Goal: Task Accomplishment & Management: Use online tool/utility

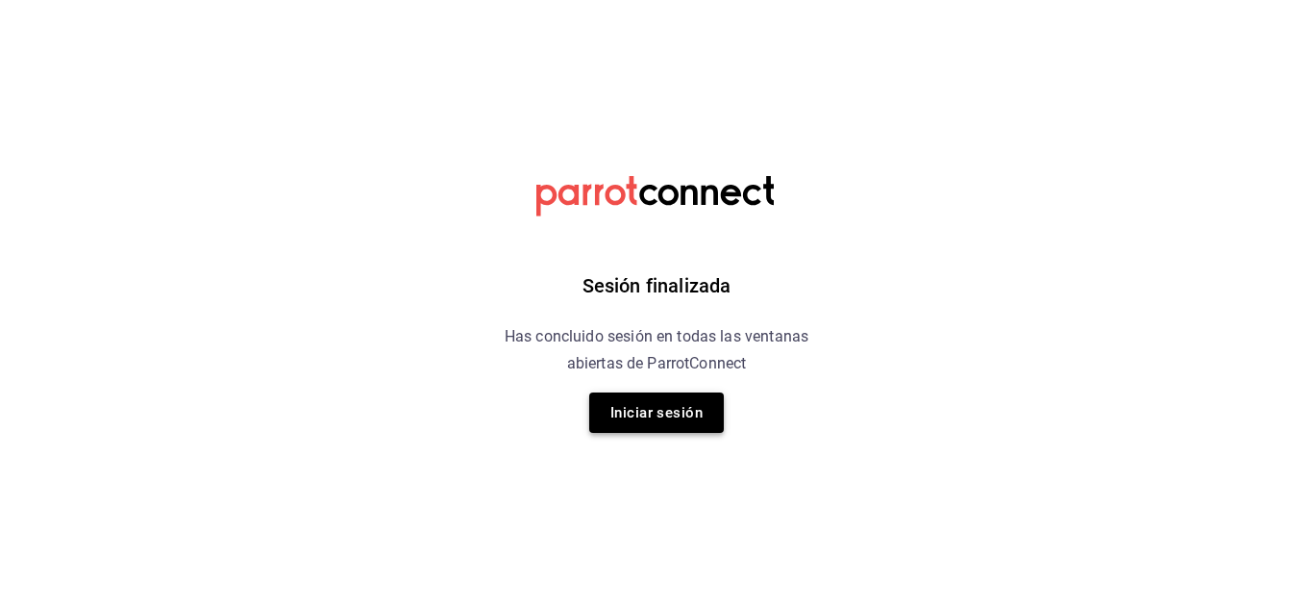
click at [621, 413] on button "Iniciar sesión" at bounding box center [656, 412] width 135 height 40
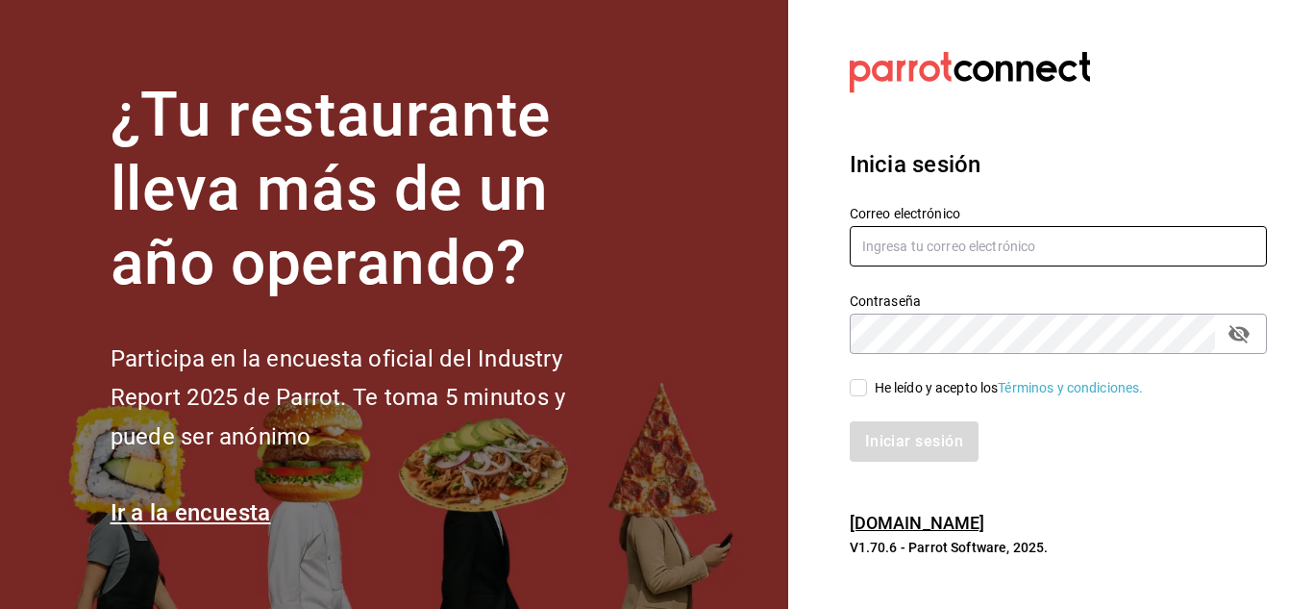
click at [923, 248] on input "text" at bounding box center [1058, 246] width 417 height 40
type input "C"
type input "chito.bill@gmail.com"
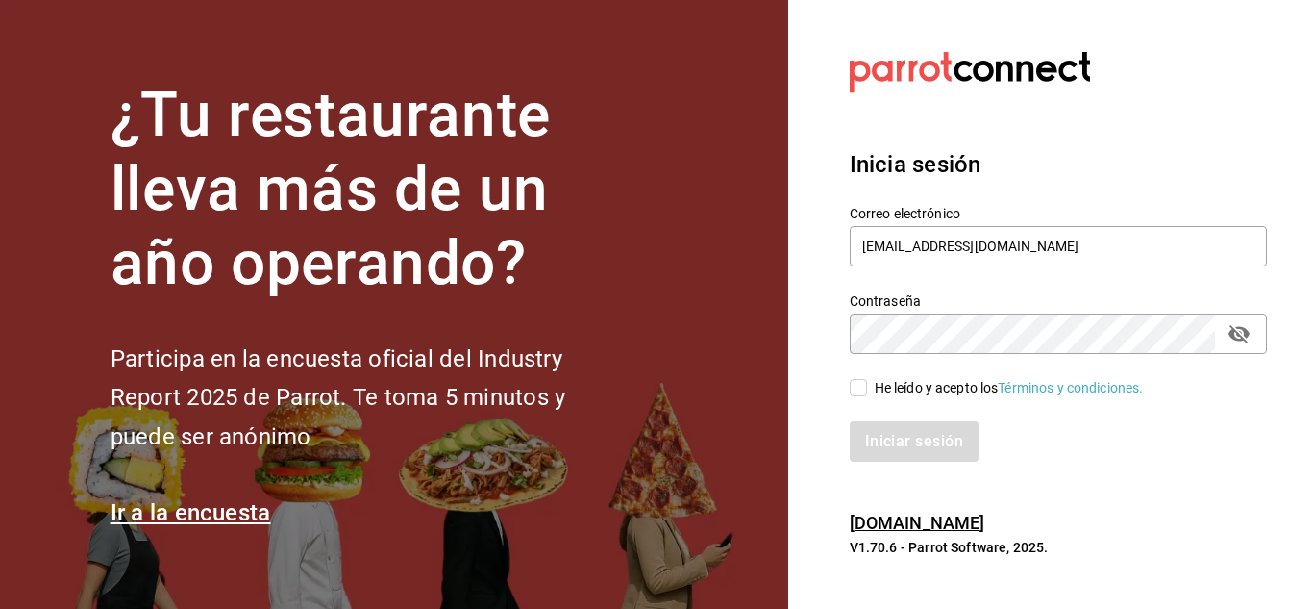
click at [851, 396] on input "He leído y acepto los Términos y condiciones." at bounding box center [858, 387] width 17 height 17
checkbox input "true"
click at [887, 444] on button "Iniciar sesión" at bounding box center [915, 441] width 131 height 40
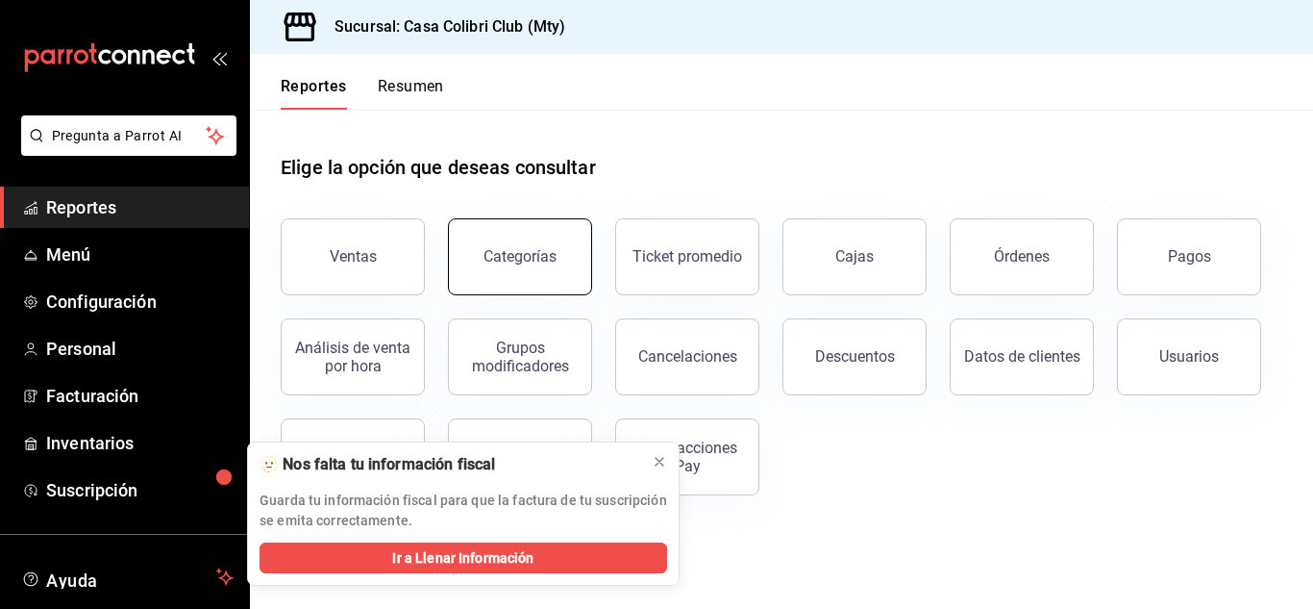
click at [459, 271] on button "Categorías" at bounding box center [520, 256] width 144 height 77
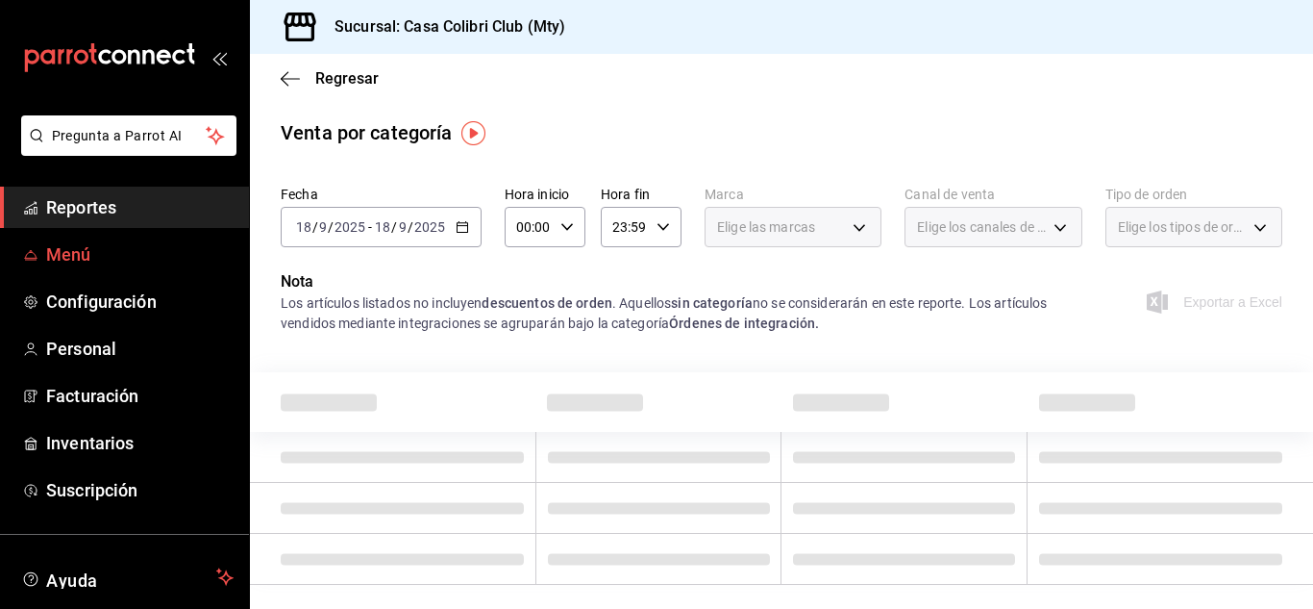
click at [62, 260] on span "Menú" at bounding box center [139, 254] width 187 height 26
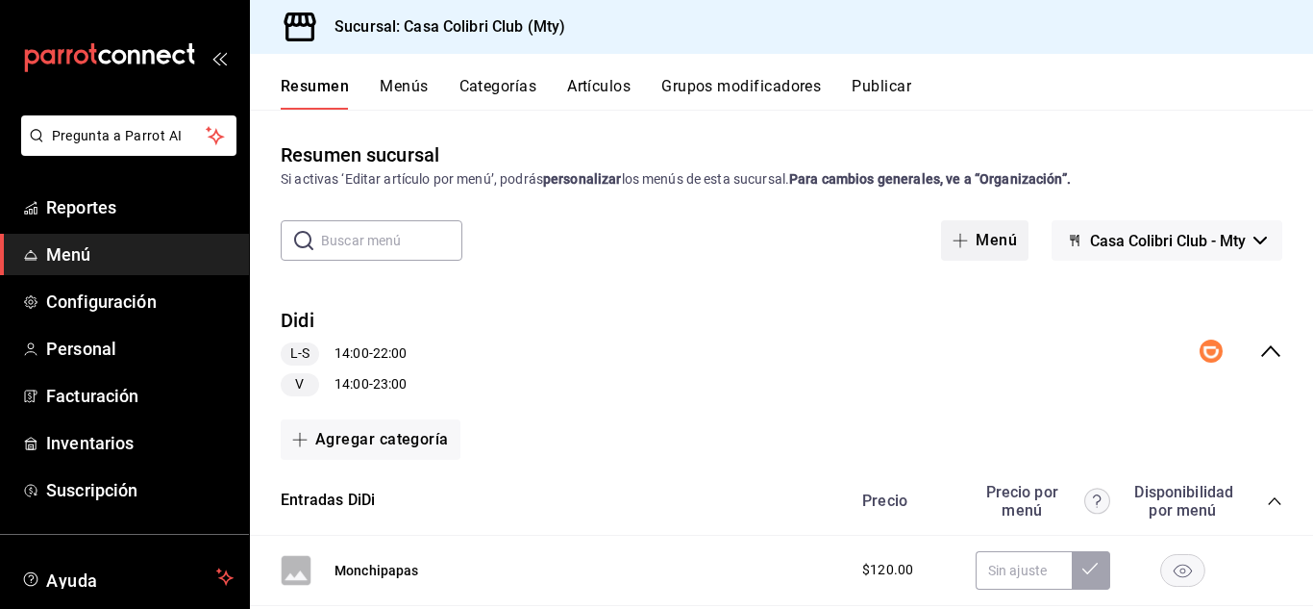
click at [983, 231] on button "Menú" at bounding box center [984, 240] width 87 height 40
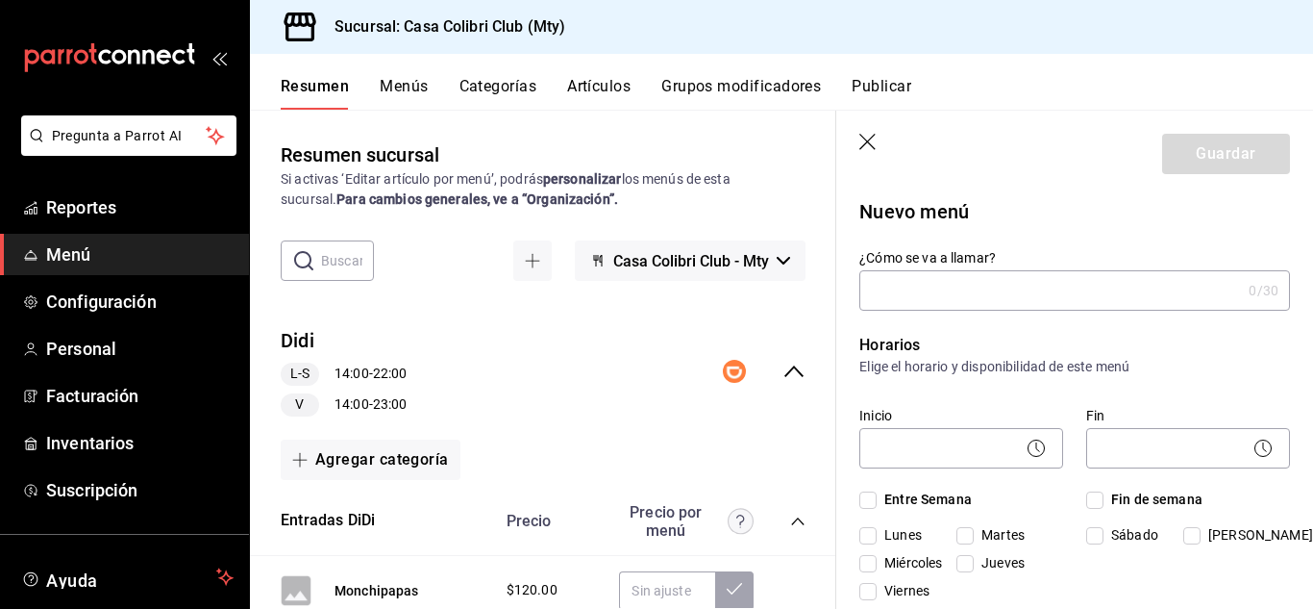
click at [868, 147] on icon "button" at bounding box center [869, 143] width 19 height 19
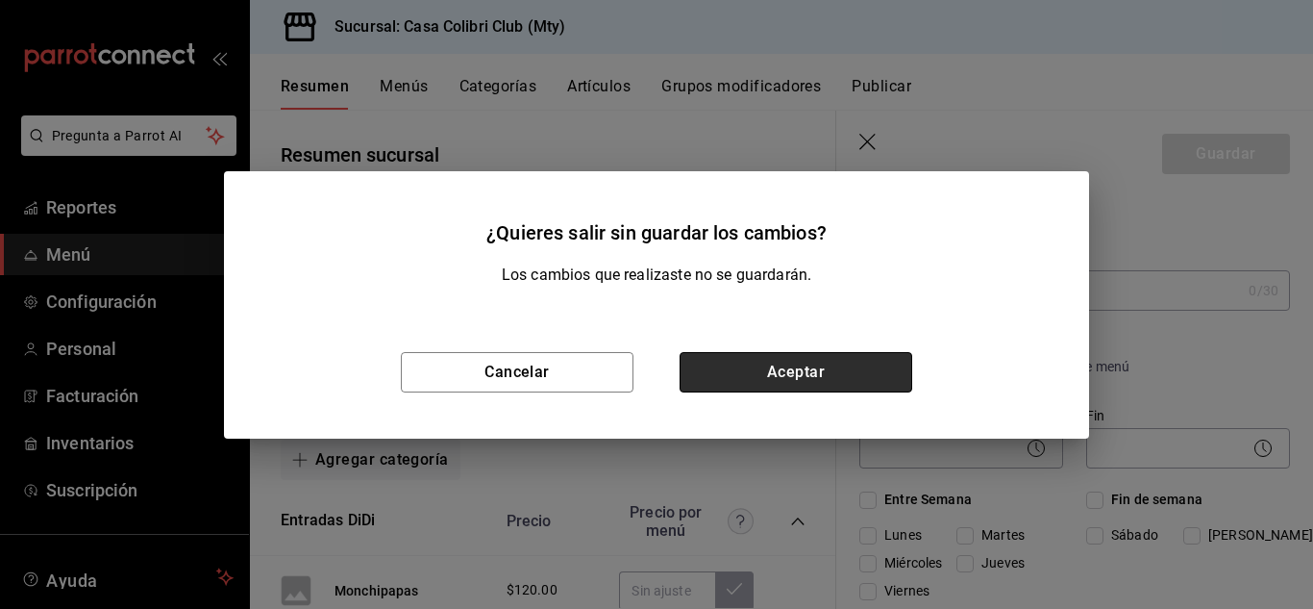
click at [732, 388] on button "Aceptar" at bounding box center [796, 372] width 233 height 40
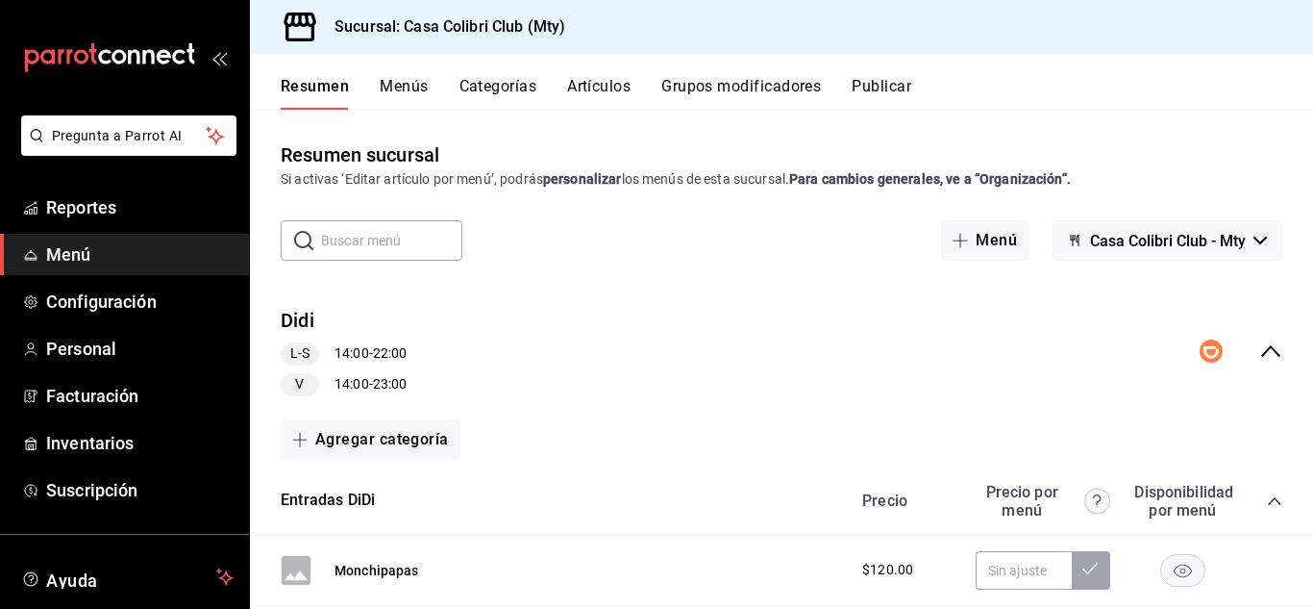
click at [69, 250] on span "Menú" at bounding box center [139, 254] width 187 height 26
click at [608, 86] on button "Artículos" at bounding box center [598, 93] width 63 height 33
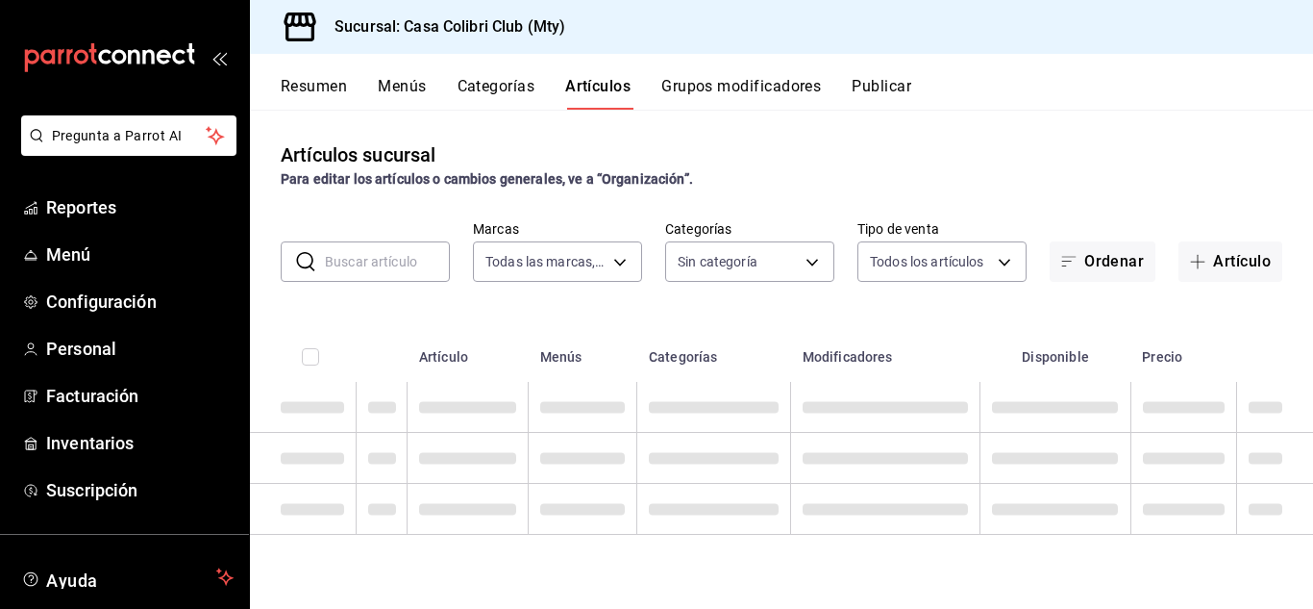
type input "51376f23-c189-4798-a143-22766f9dfc19"
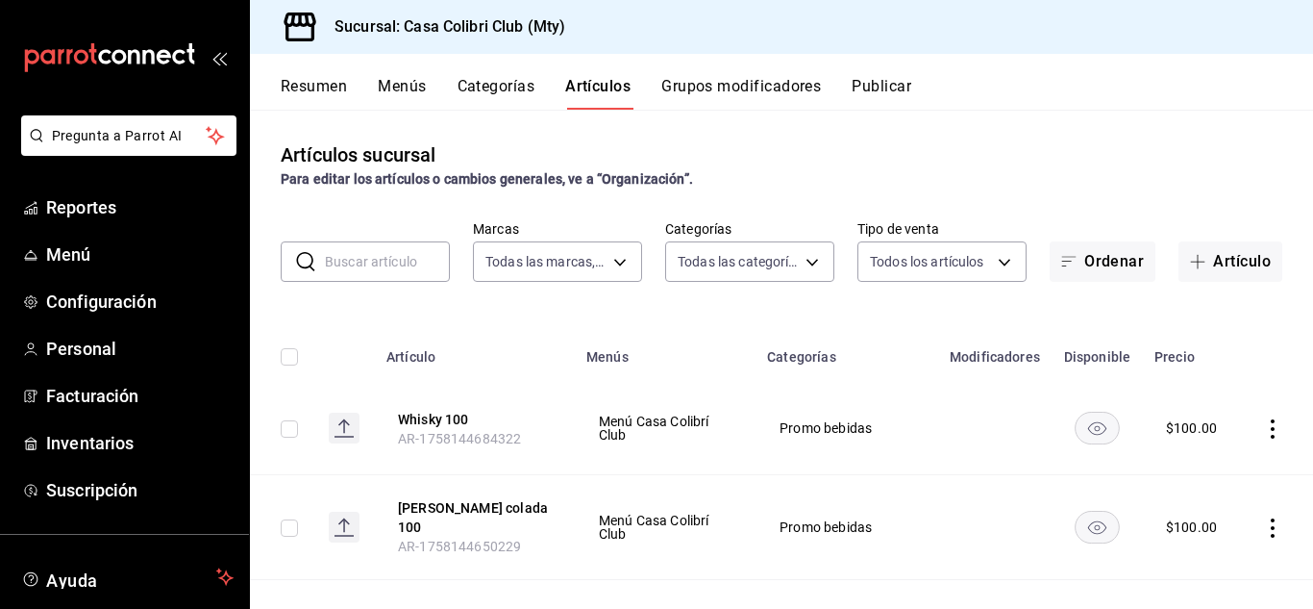
type input "1e09e1e7-360e-4b67-8e2d-7d2a6ae768ea,482bd3a8-4b9f-4ec9-9e46-bdcc37fa16a8,638e4…"
click at [1201, 263] on button "Artículo" at bounding box center [1231, 261] width 104 height 40
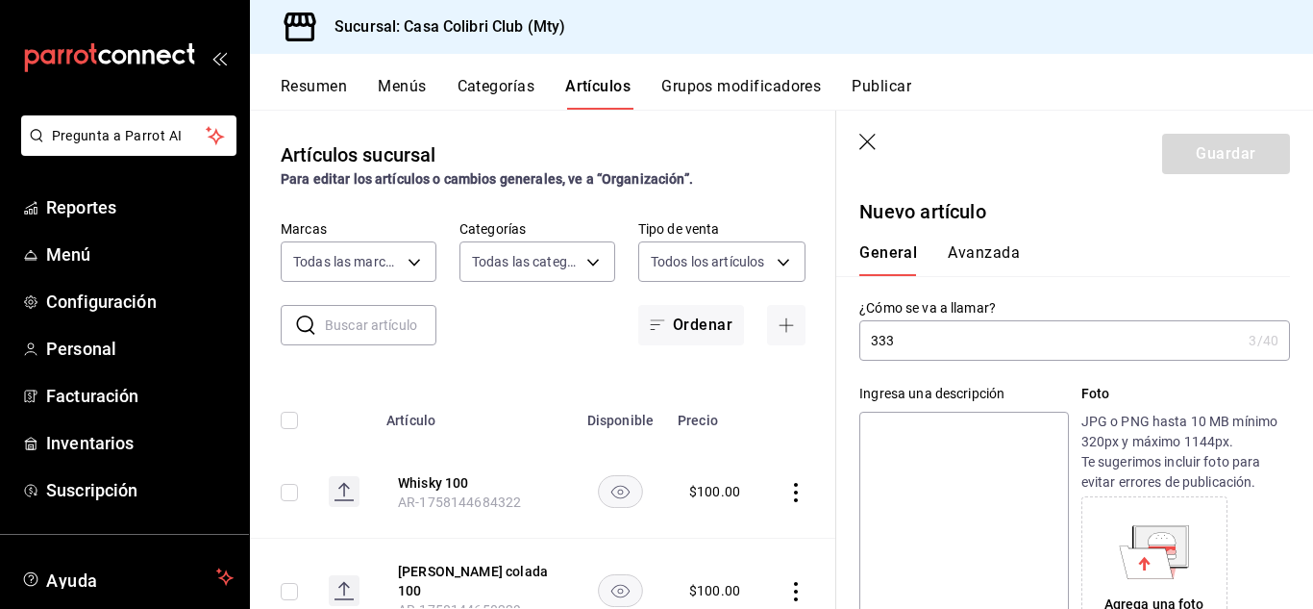
type input "333"
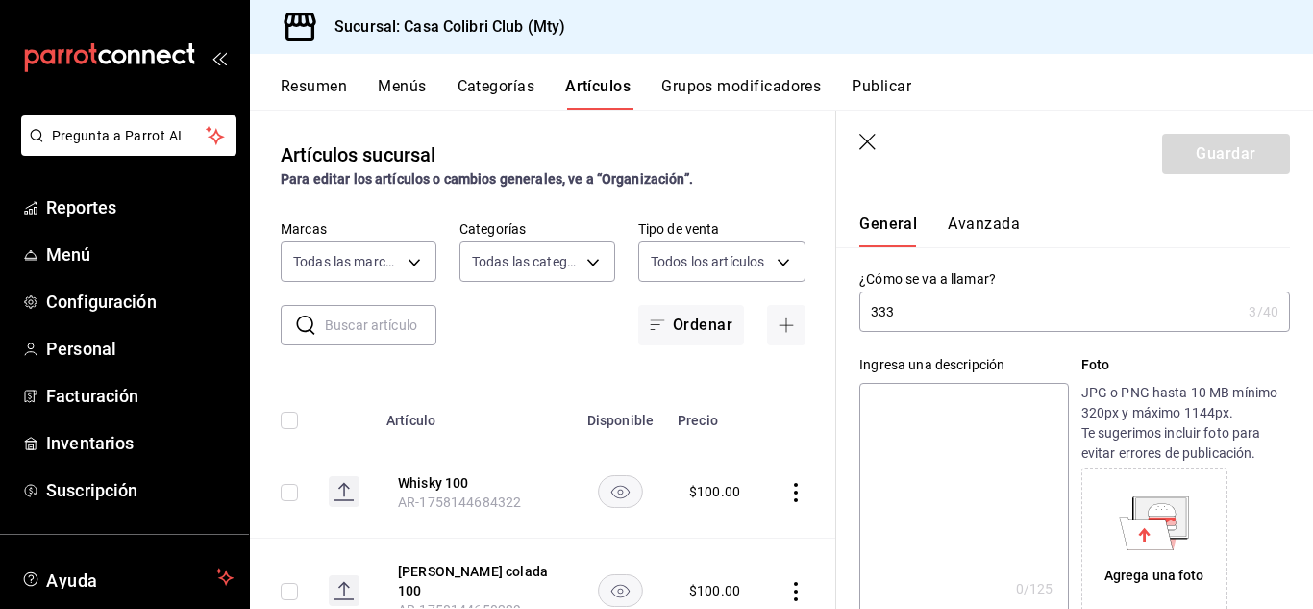
scroll to position [361, 0]
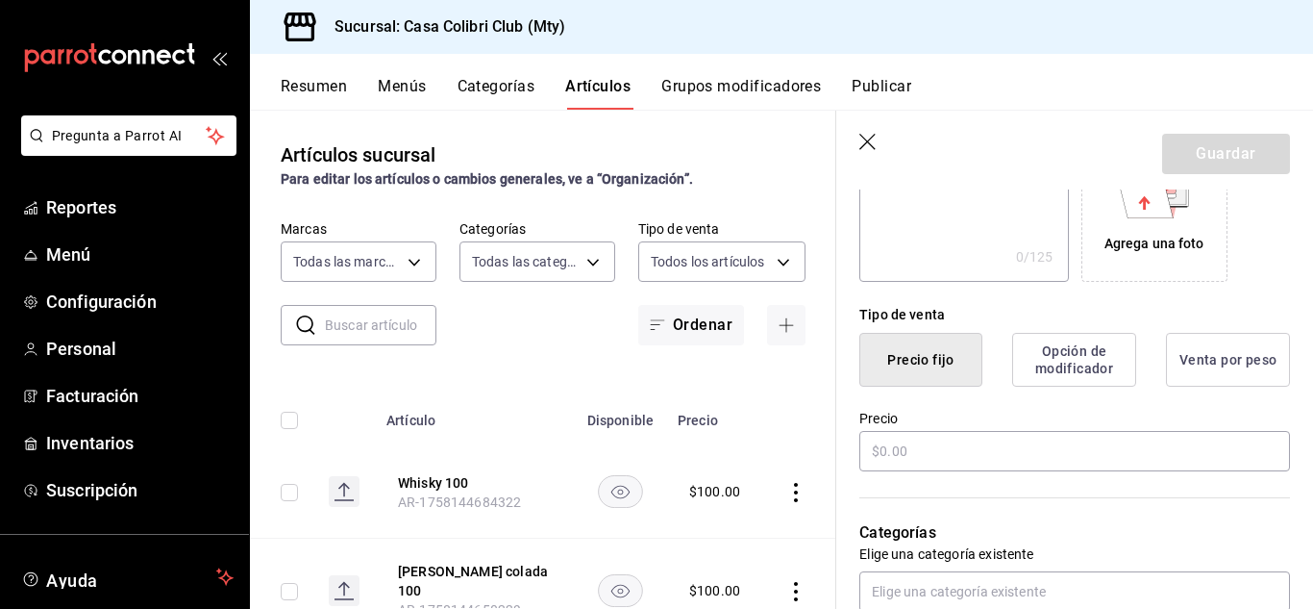
type button "1"
click at [997, 441] on input "text" at bounding box center [1075, 451] width 431 height 40
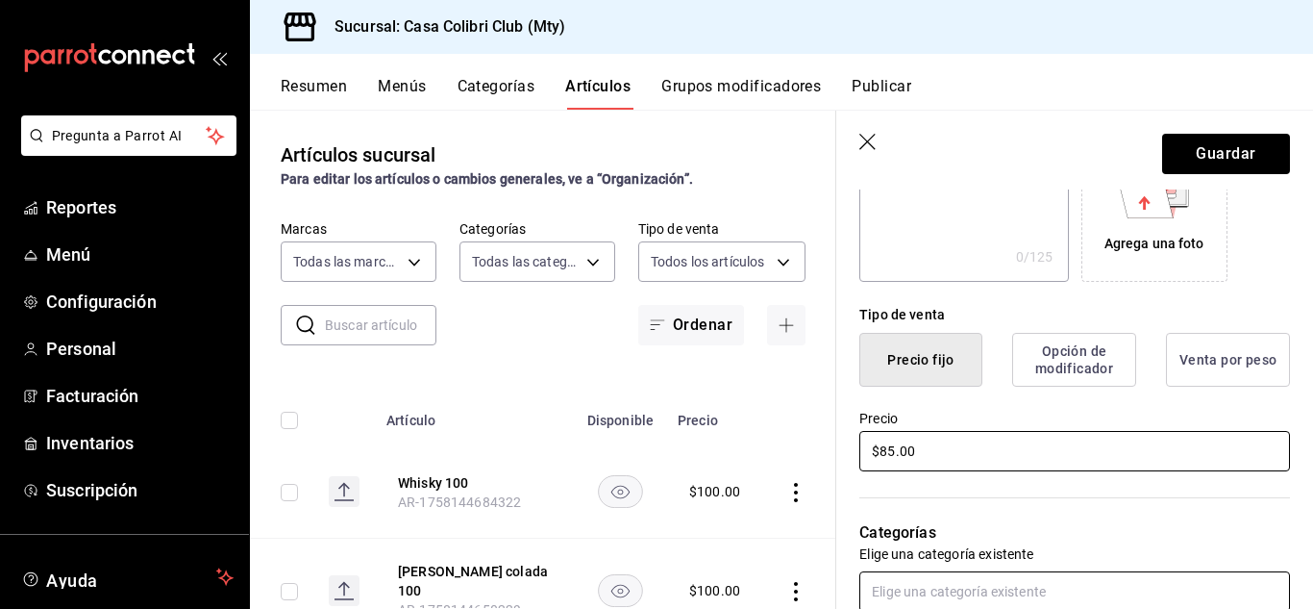
type input "$85.00"
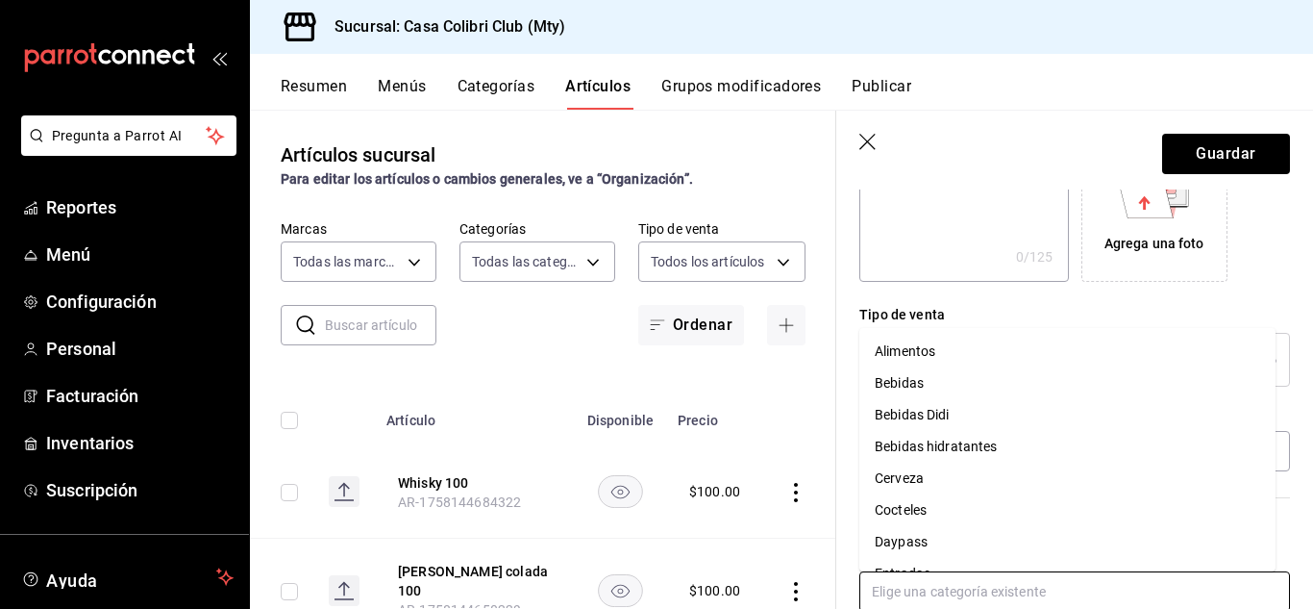
click at [1058, 582] on input "text" at bounding box center [1075, 591] width 431 height 40
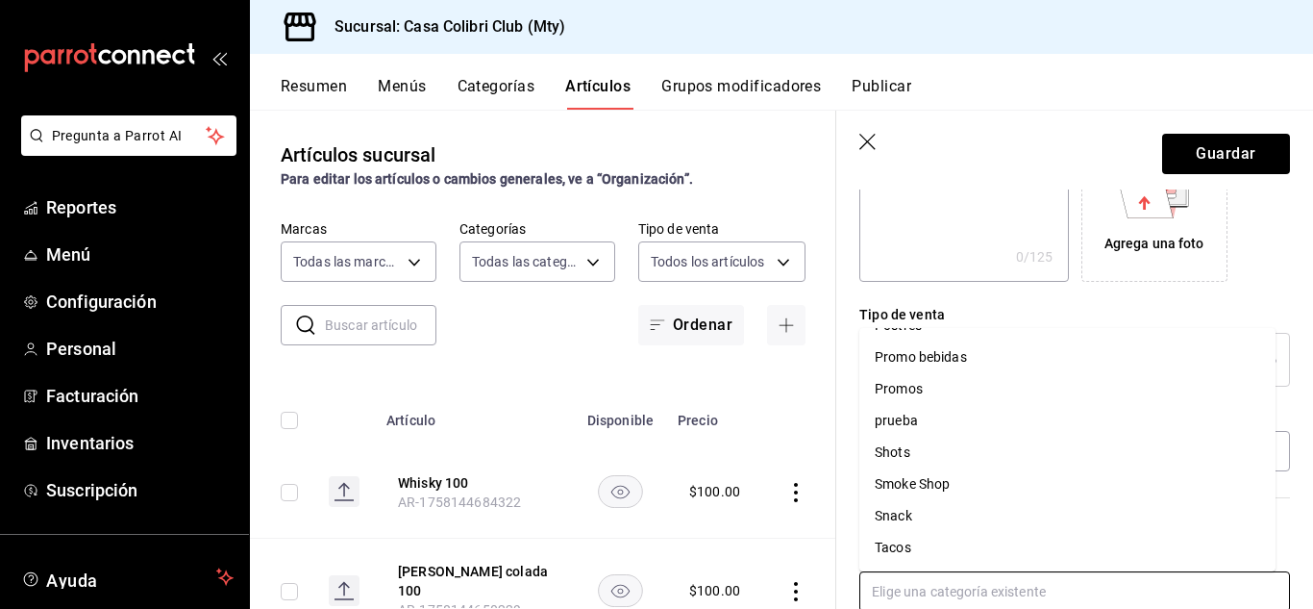
click at [1210, 551] on li "Tacos" at bounding box center [1068, 548] width 416 height 32
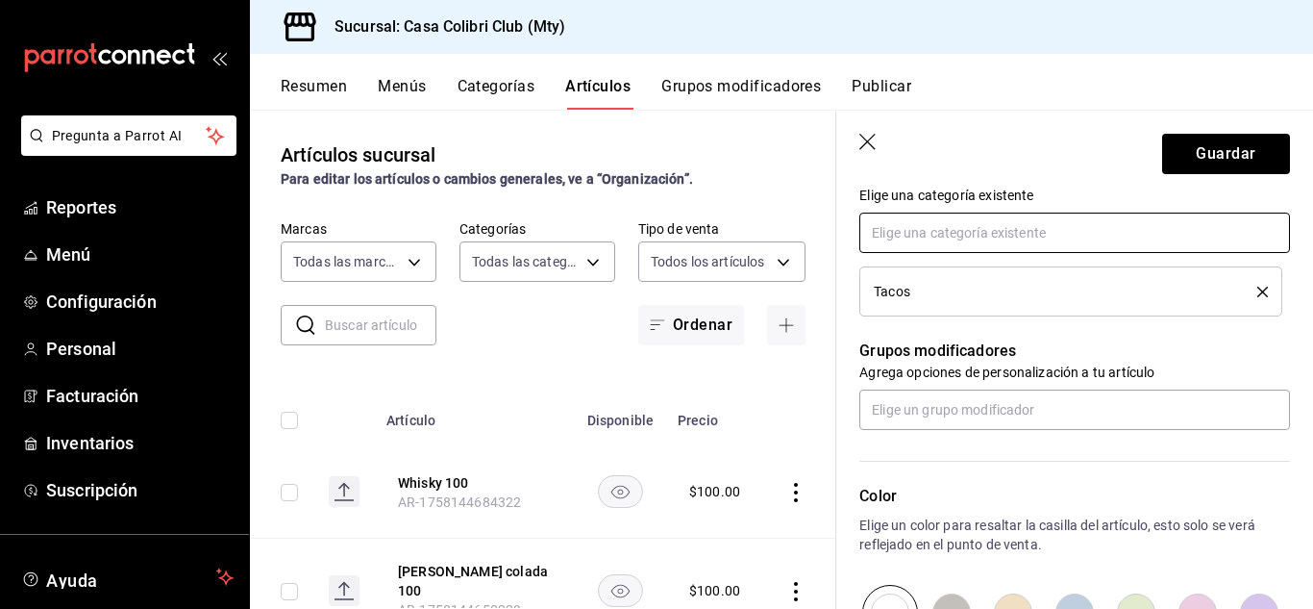
scroll to position [722, 0]
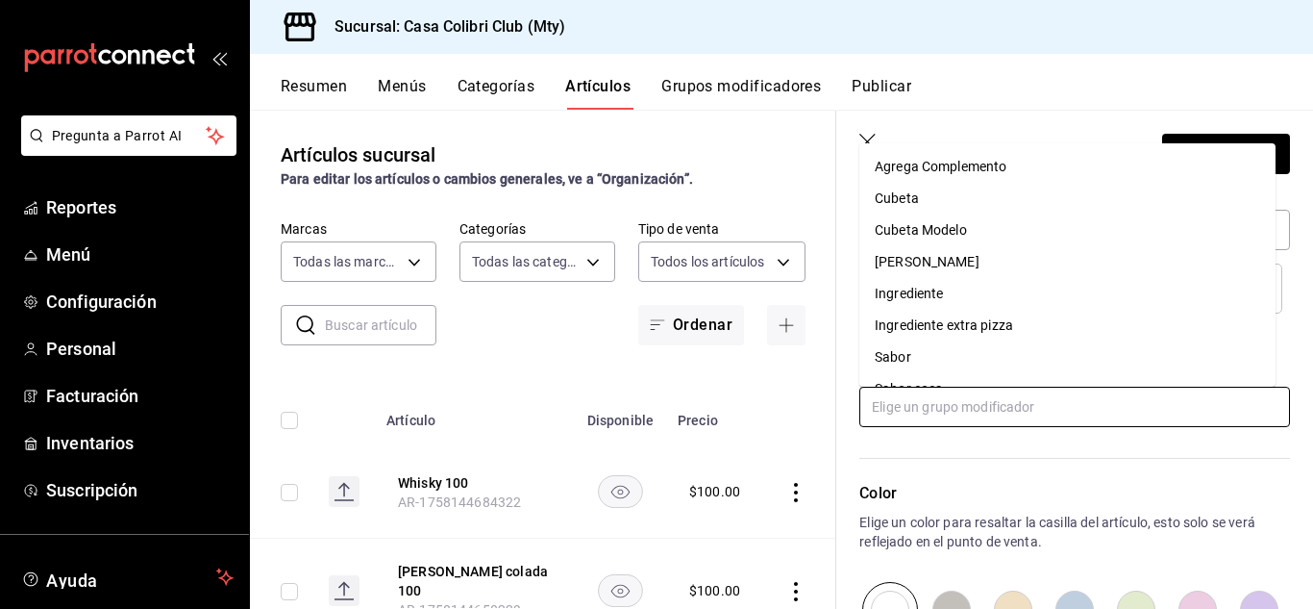
click at [1068, 411] on input "text" at bounding box center [1075, 407] width 431 height 40
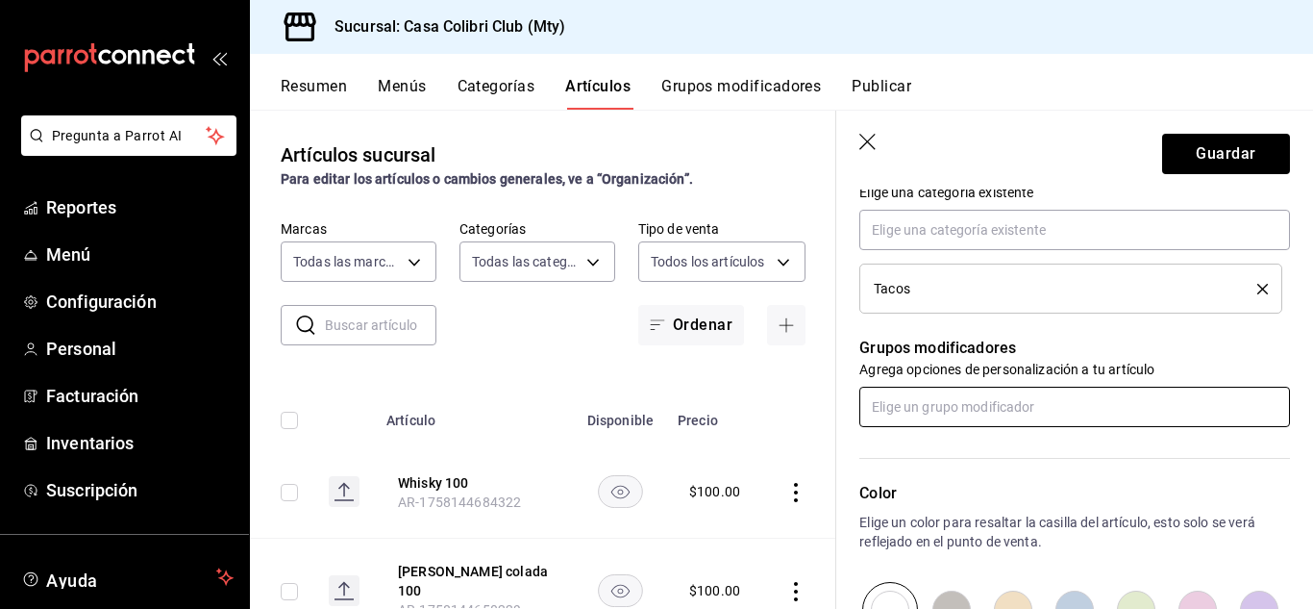
click at [1068, 411] on input "text" at bounding box center [1075, 407] width 431 height 40
click at [1189, 156] on button "Guardar" at bounding box center [1226, 154] width 128 height 40
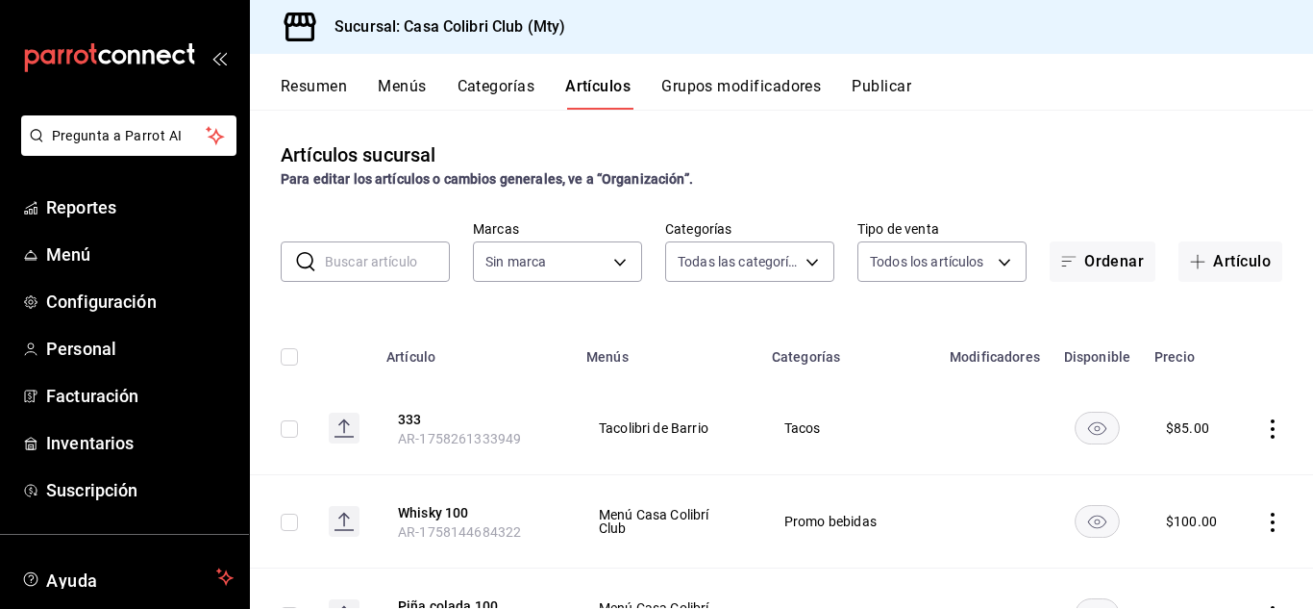
type input "1e09e1e7-360e-4b67-8e2d-7d2a6ae768ea,482bd3a8-4b9f-4ec9-9e46-bdcc37fa16a8,638e4…"
type input "51376f23-c189-4798-a143-22766f9dfc19"
click at [1263, 422] on icon "actions" at bounding box center [1272, 428] width 19 height 19
click at [1166, 469] on div at bounding box center [1158, 473] width 35 height 23
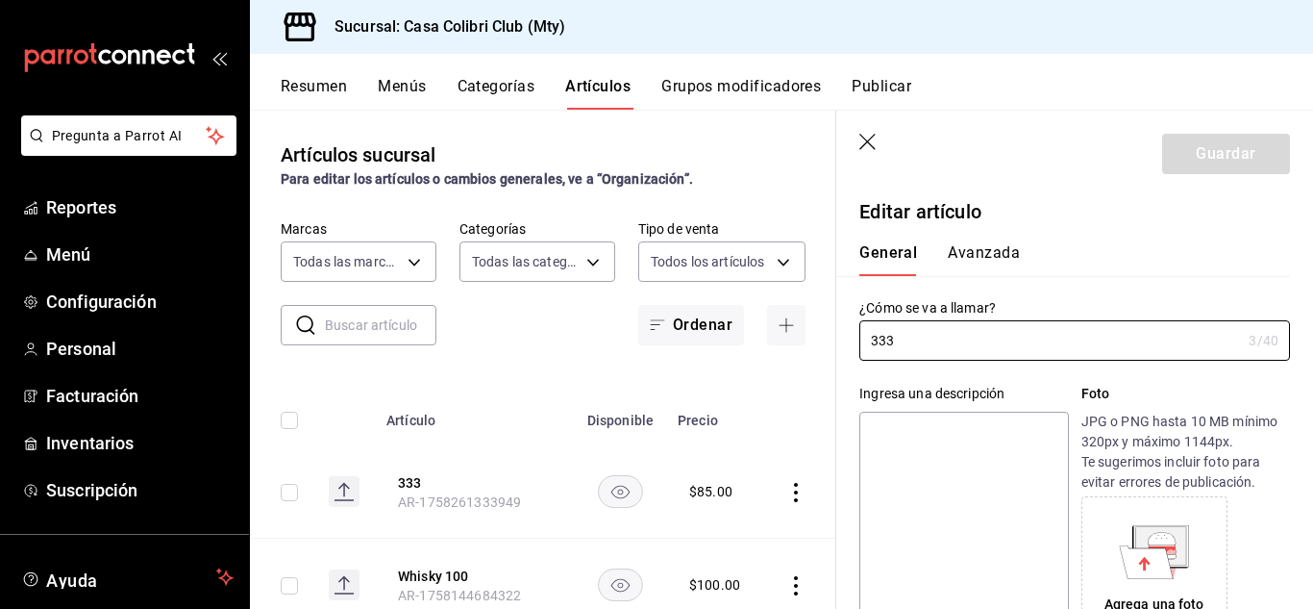
type input "$85.00"
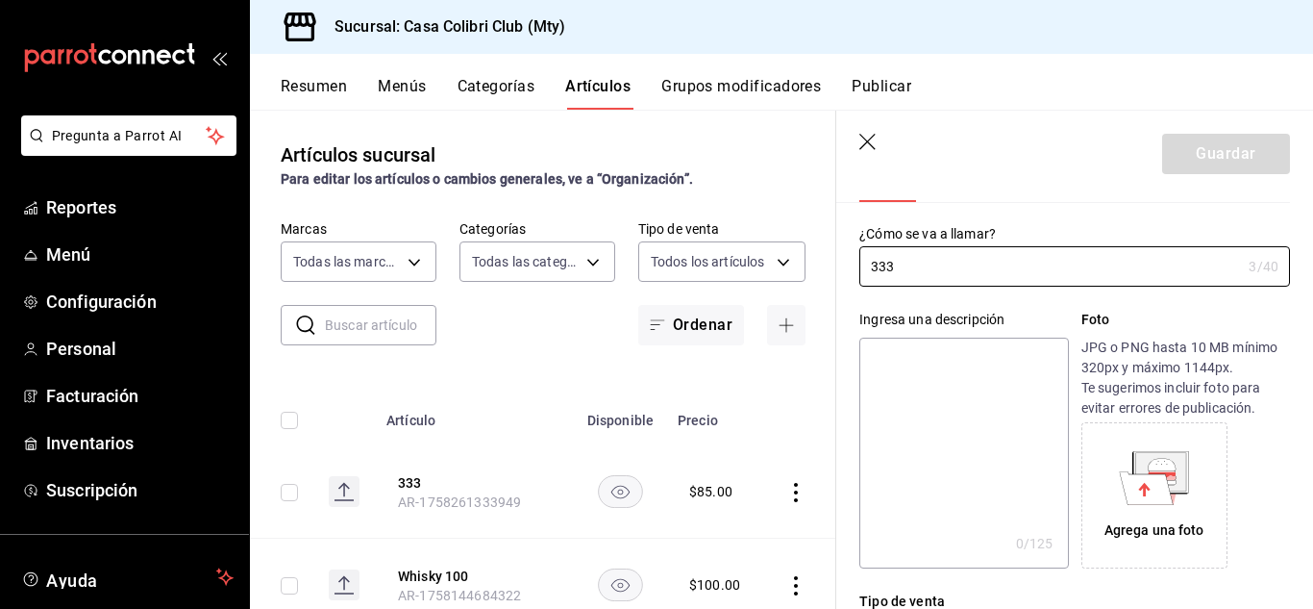
scroll to position [56, 0]
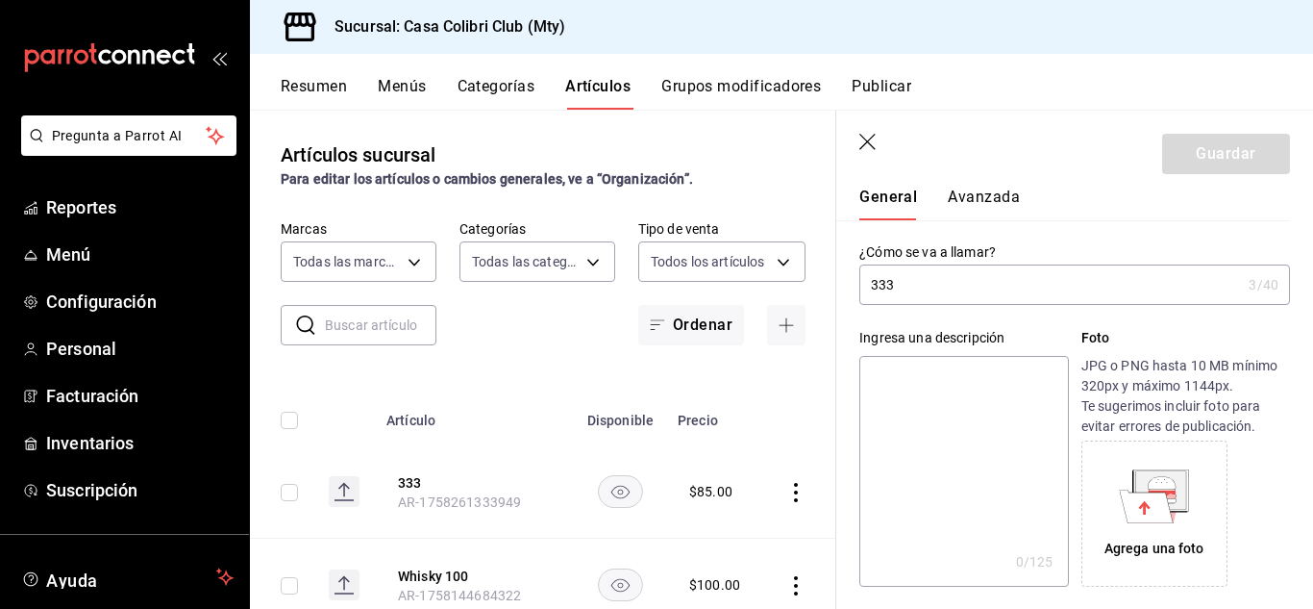
click at [880, 285] on input "333" at bounding box center [1051, 284] width 382 height 38
type input "3"
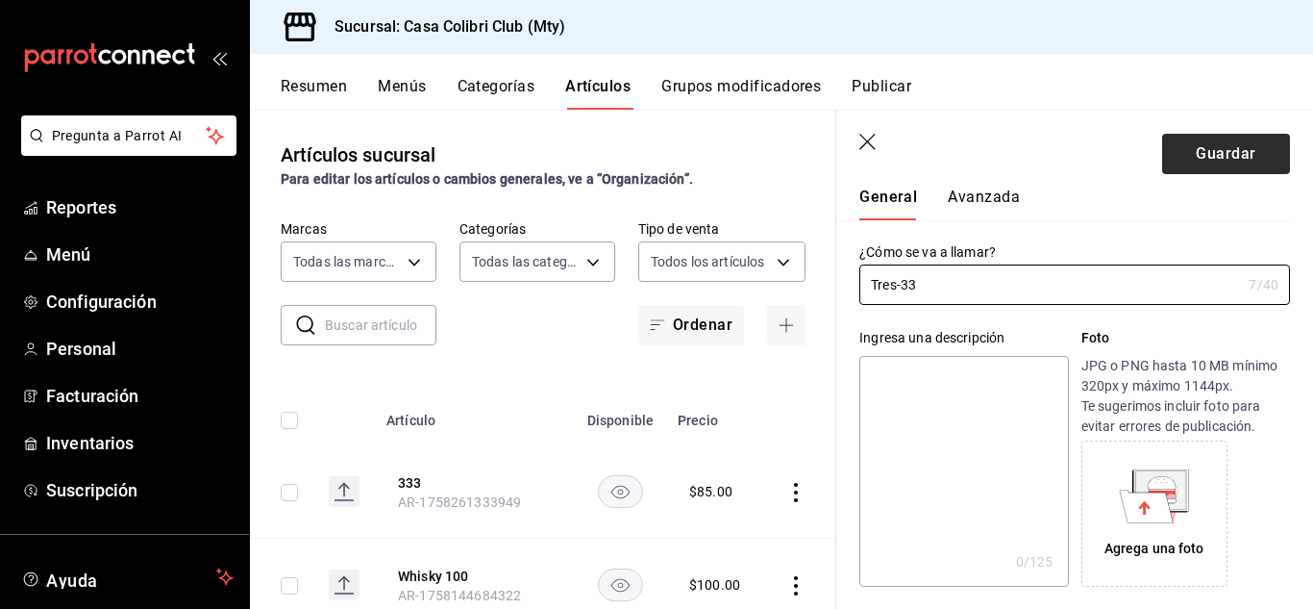
type input "Tres-33"
click at [1204, 171] on button "Guardar" at bounding box center [1226, 154] width 128 height 40
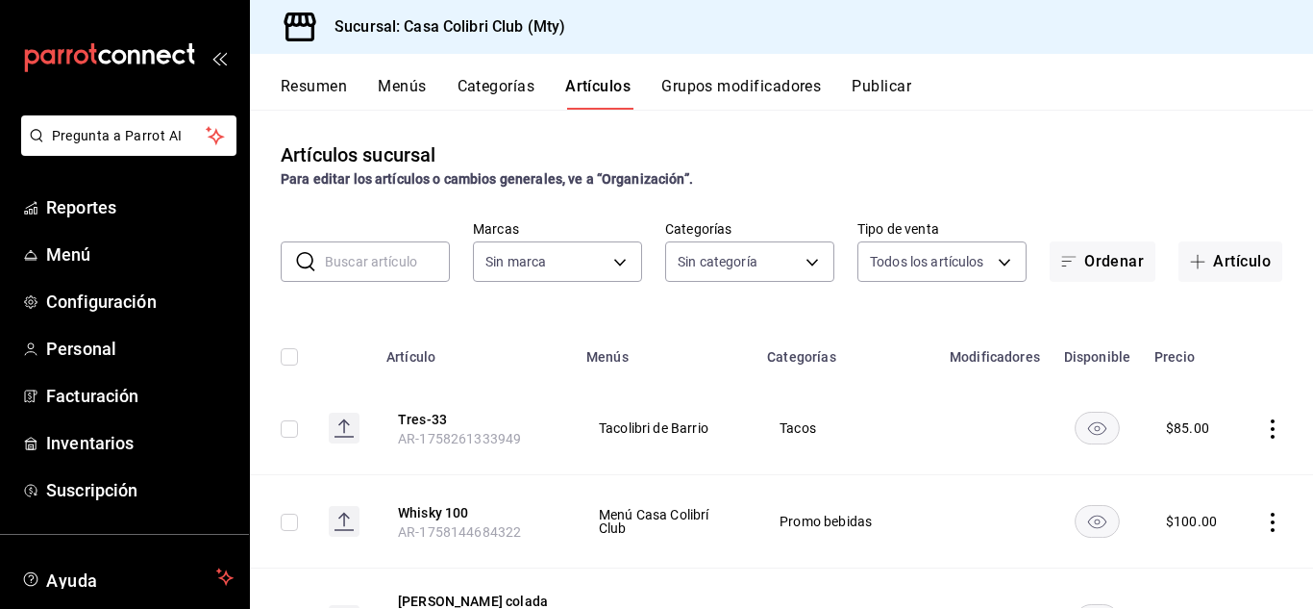
type input "1e09e1e7-360e-4b67-8e2d-7d2a6ae768ea,482bd3a8-4b9f-4ec9-9e46-bdcc37fa16a8,638e4…"
type input "51376f23-c189-4798-a143-22766f9dfc19"
